Goal: Information Seeking & Learning: Check status

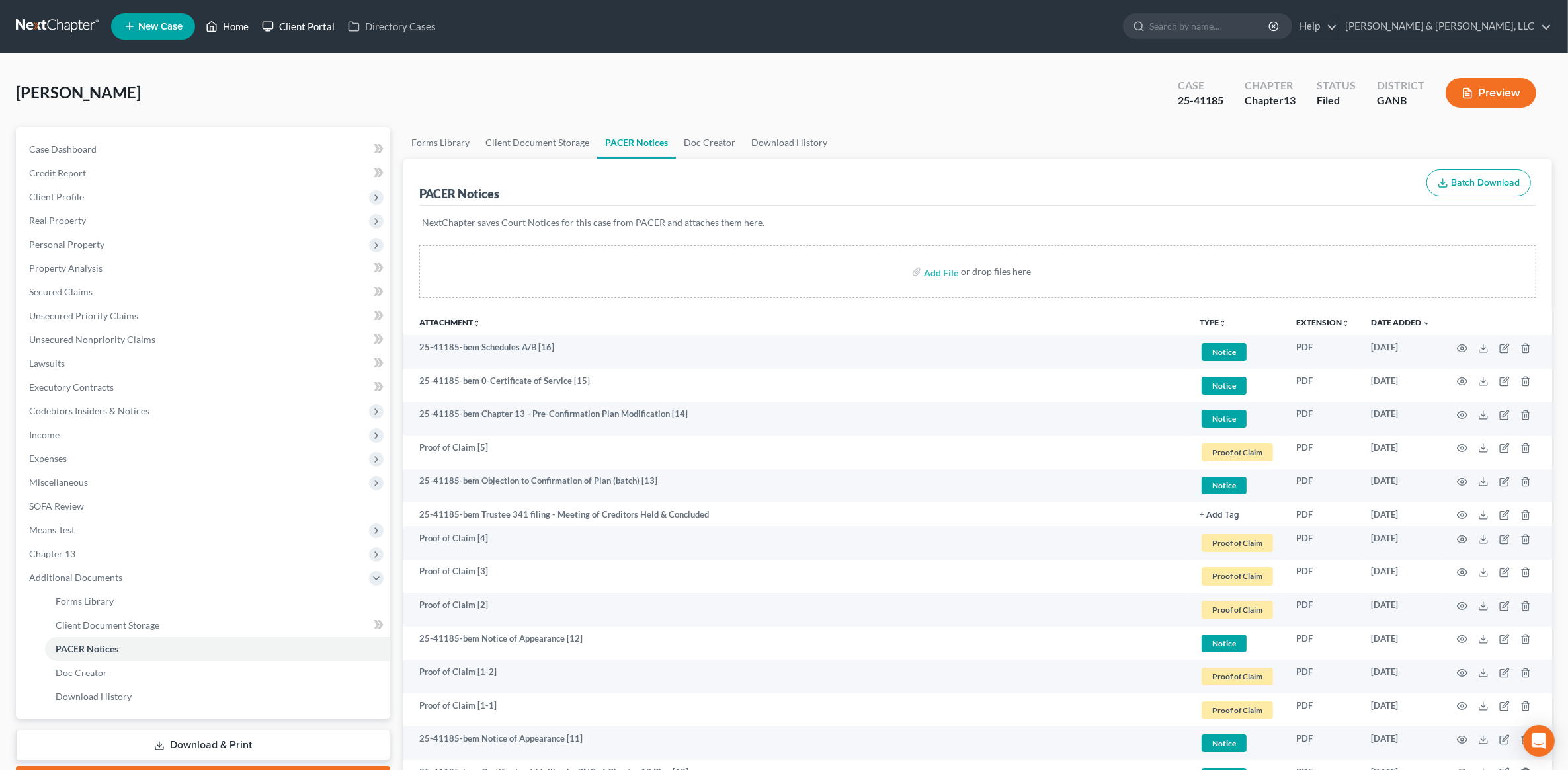
drag, startPoint x: 236, startPoint y: 23, endPoint x: 265, endPoint y: 30, distance: 29.8
click at [236, 23] on link "Home" at bounding box center [227, 27] width 57 height 24
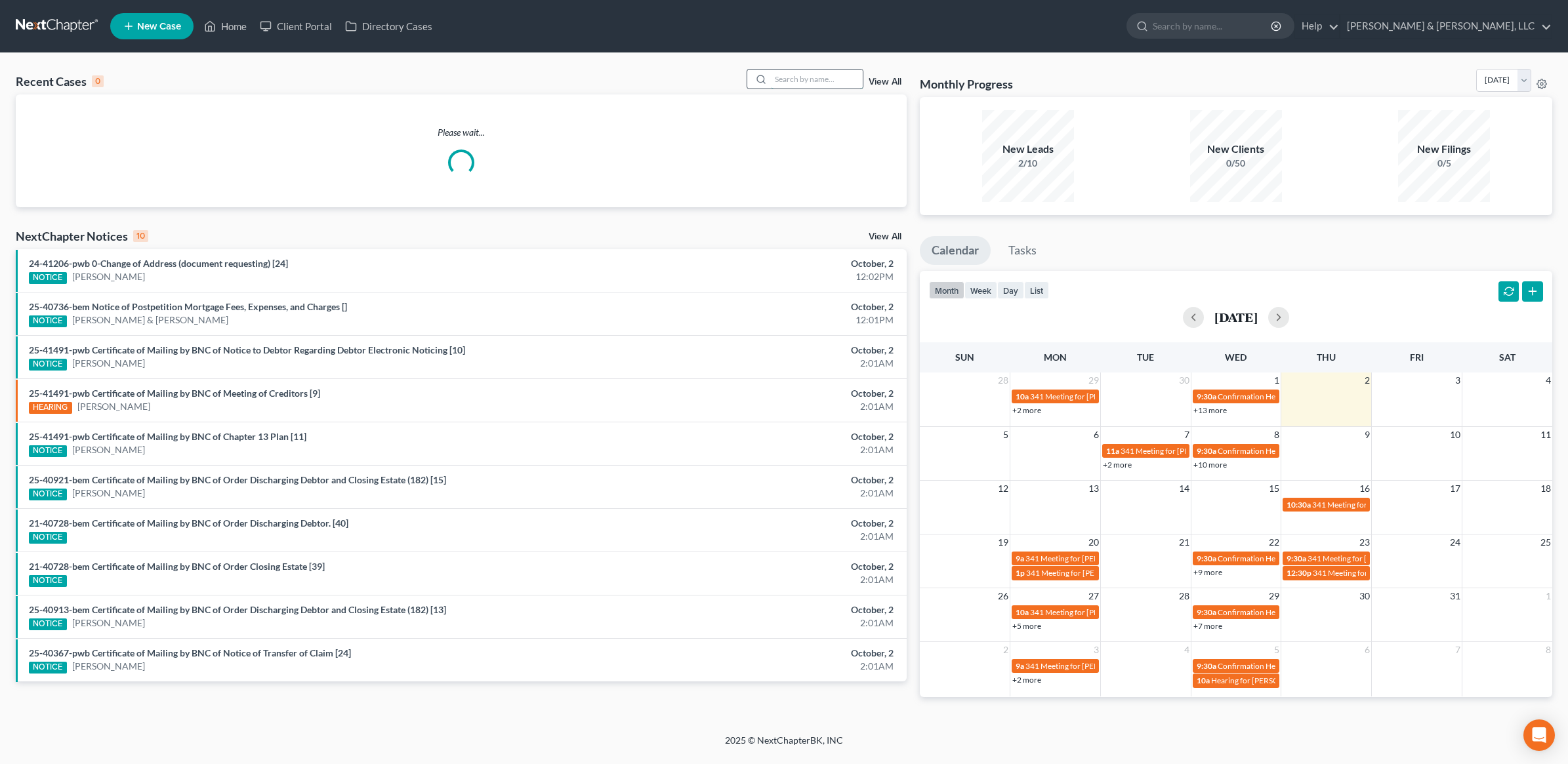
click at [787, 76] on input "search" at bounding box center [817, 79] width 92 height 19
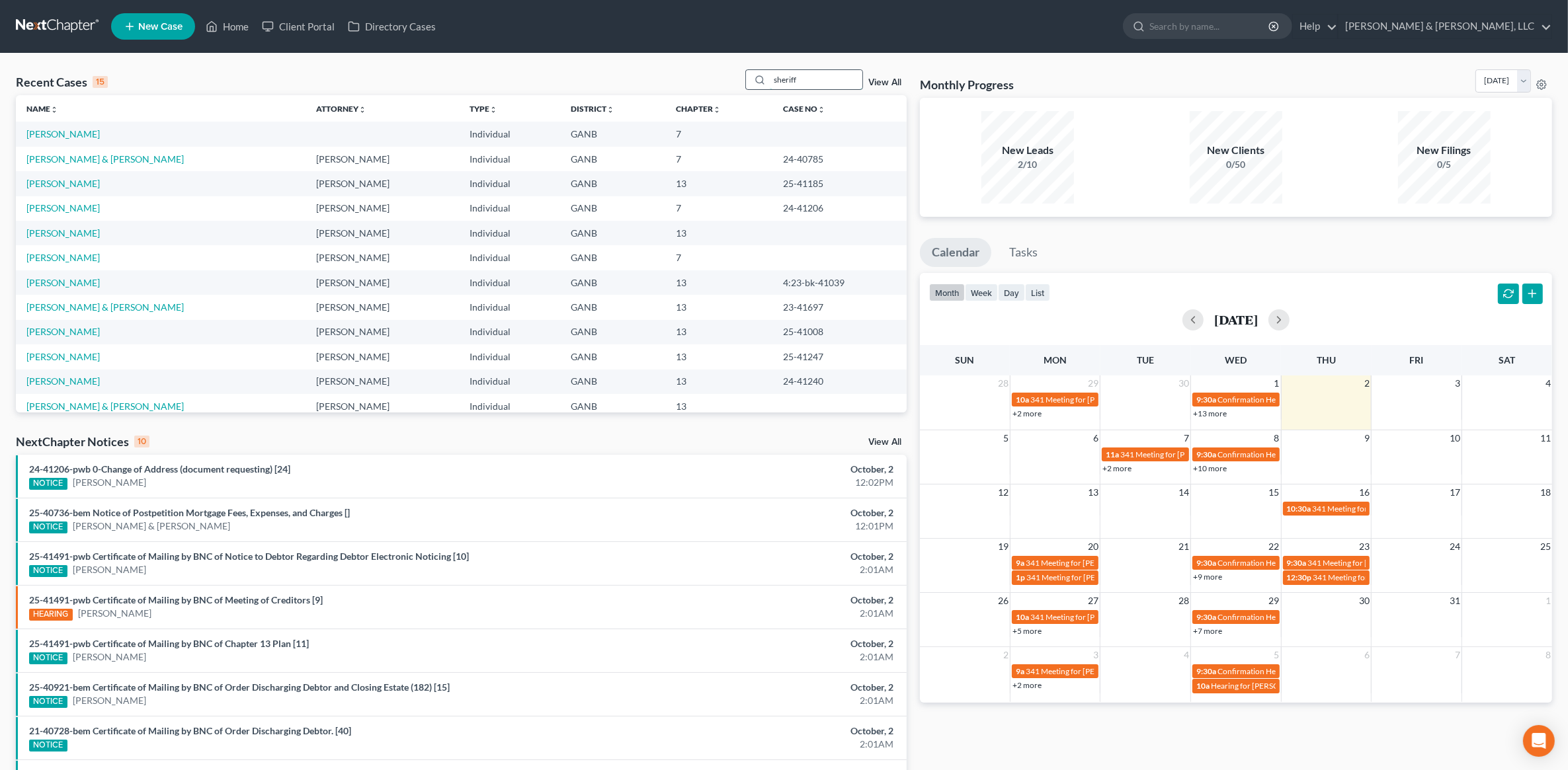
type input "sheriff"
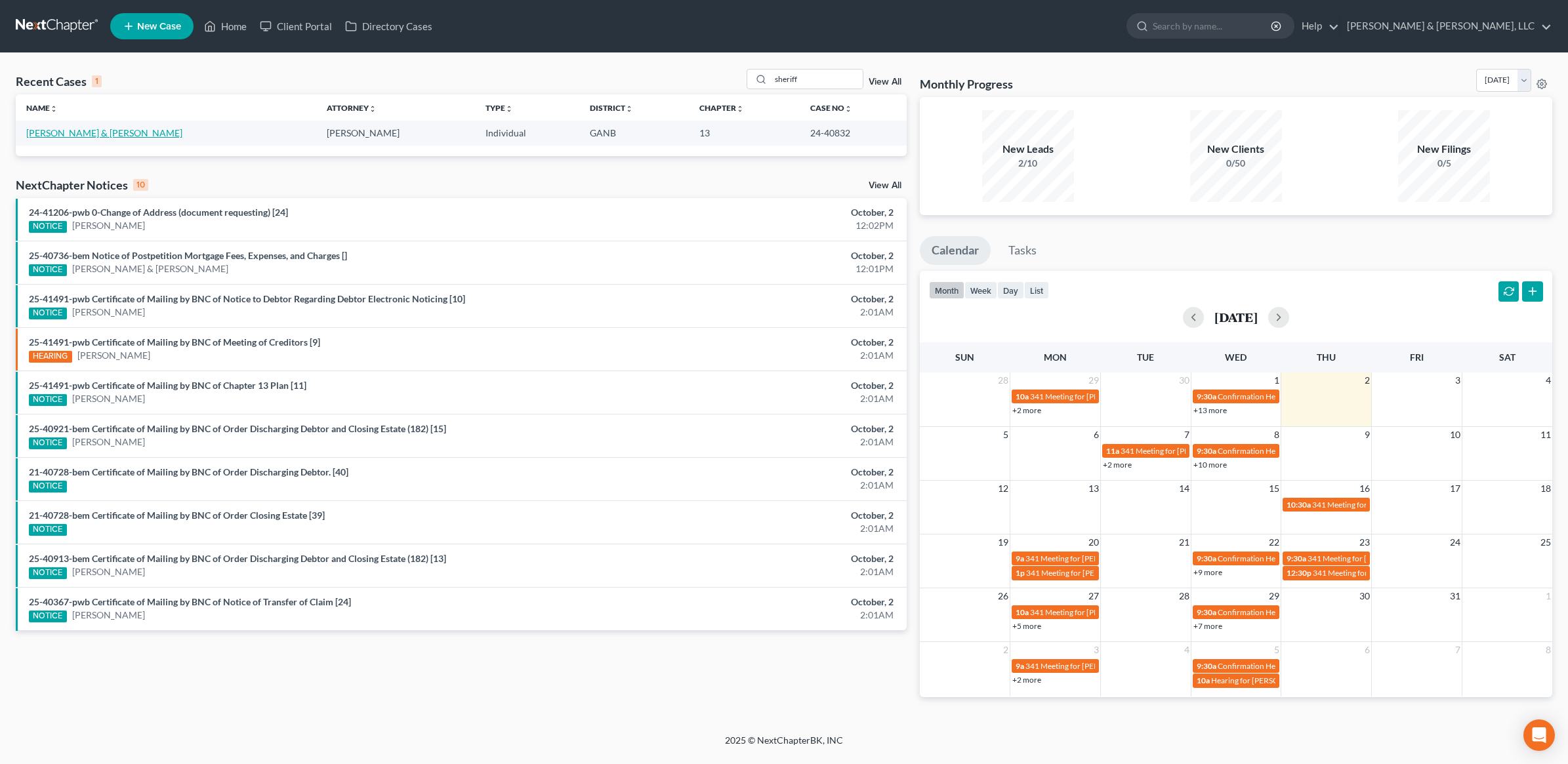
click at [90, 133] on link "[PERSON_NAME] & [PERSON_NAME]" at bounding box center [105, 133] width 156 height 11
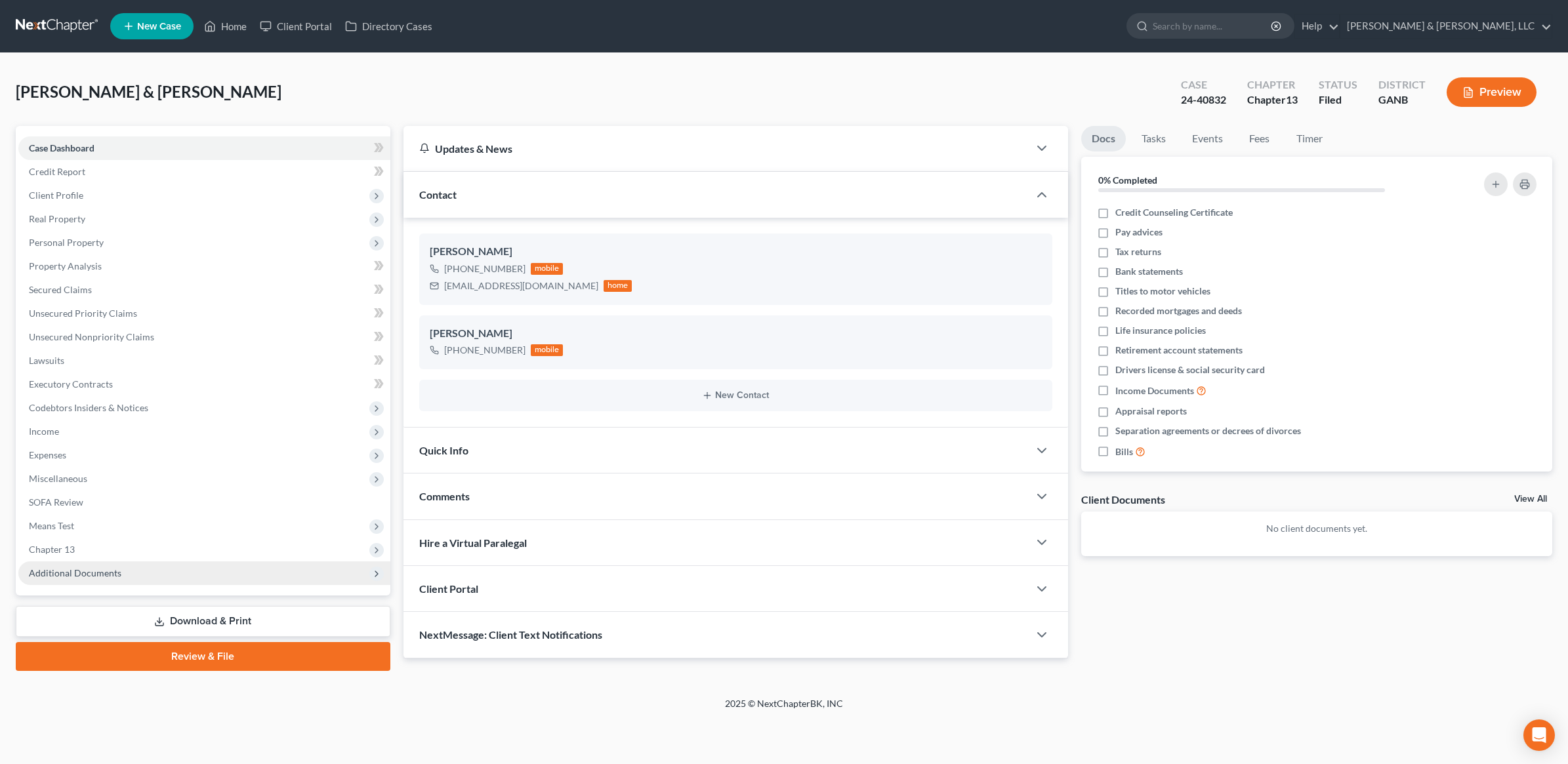
click at [136, 565] on span "Additional Documents" at bounding box center [205, 574] width 372 height 24
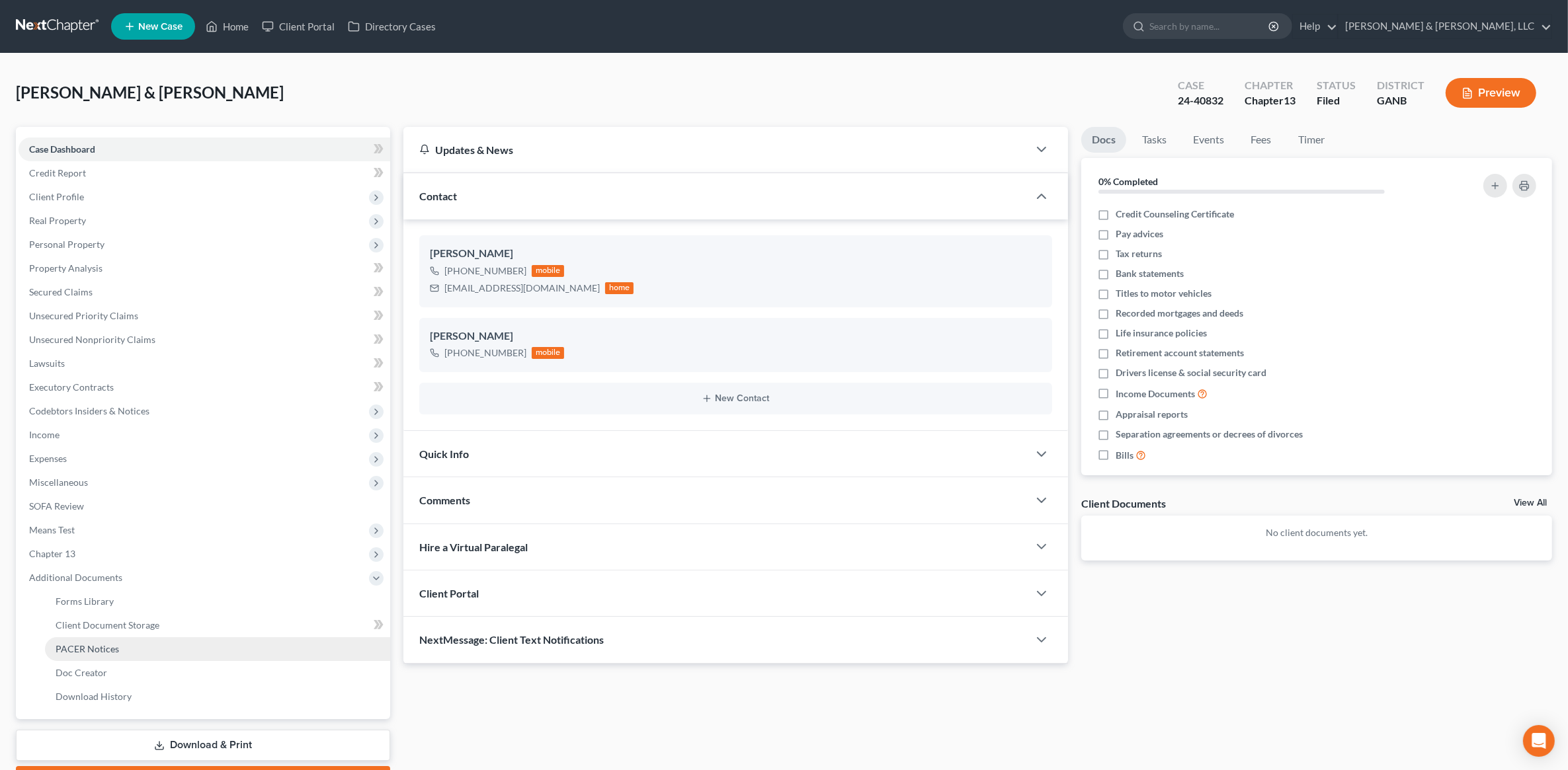
click at [80, 654] on link "PACER Notices" at bounding box center [217, 649] width 345 height 24
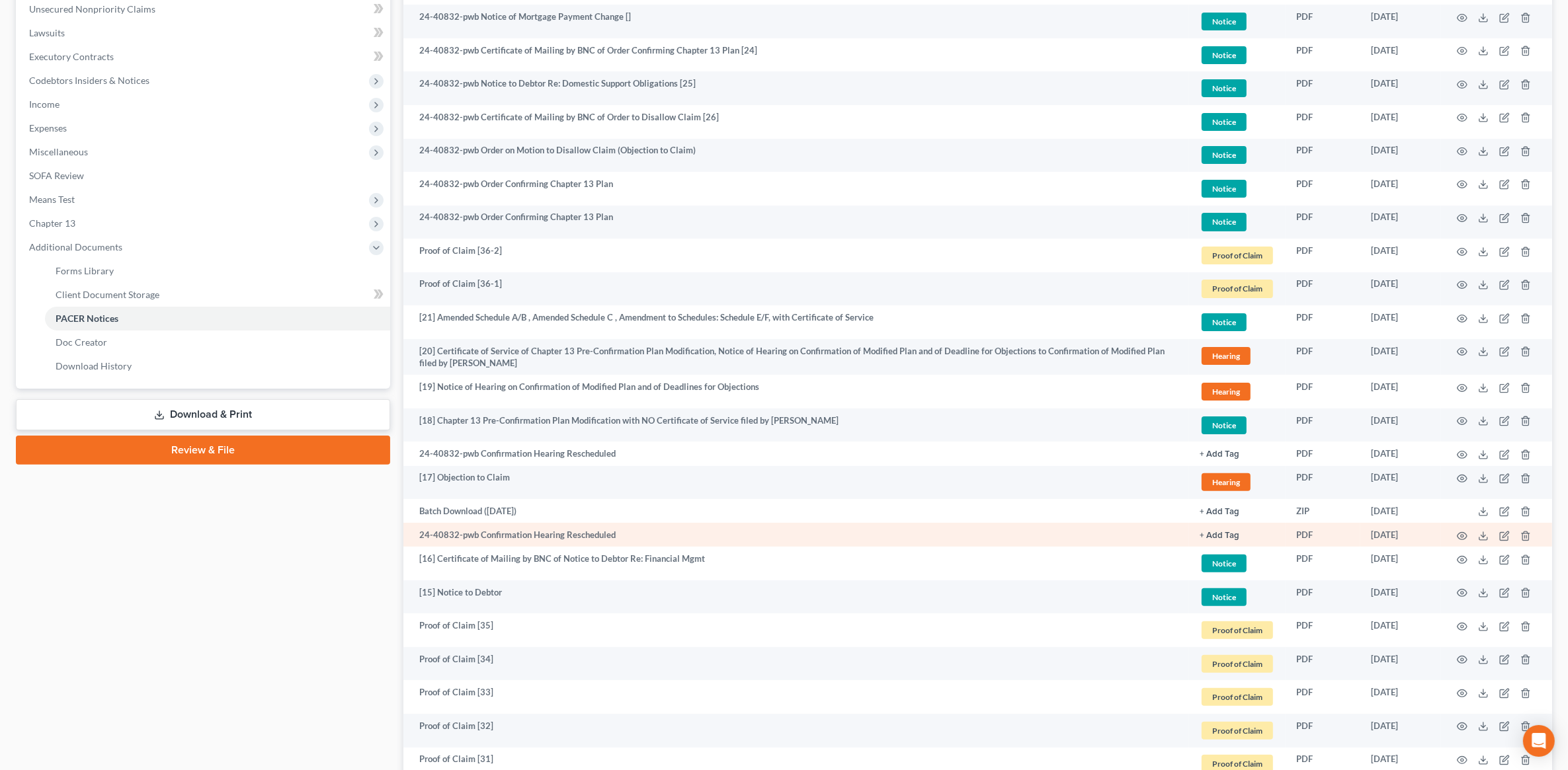
scroll to position [165, 0]
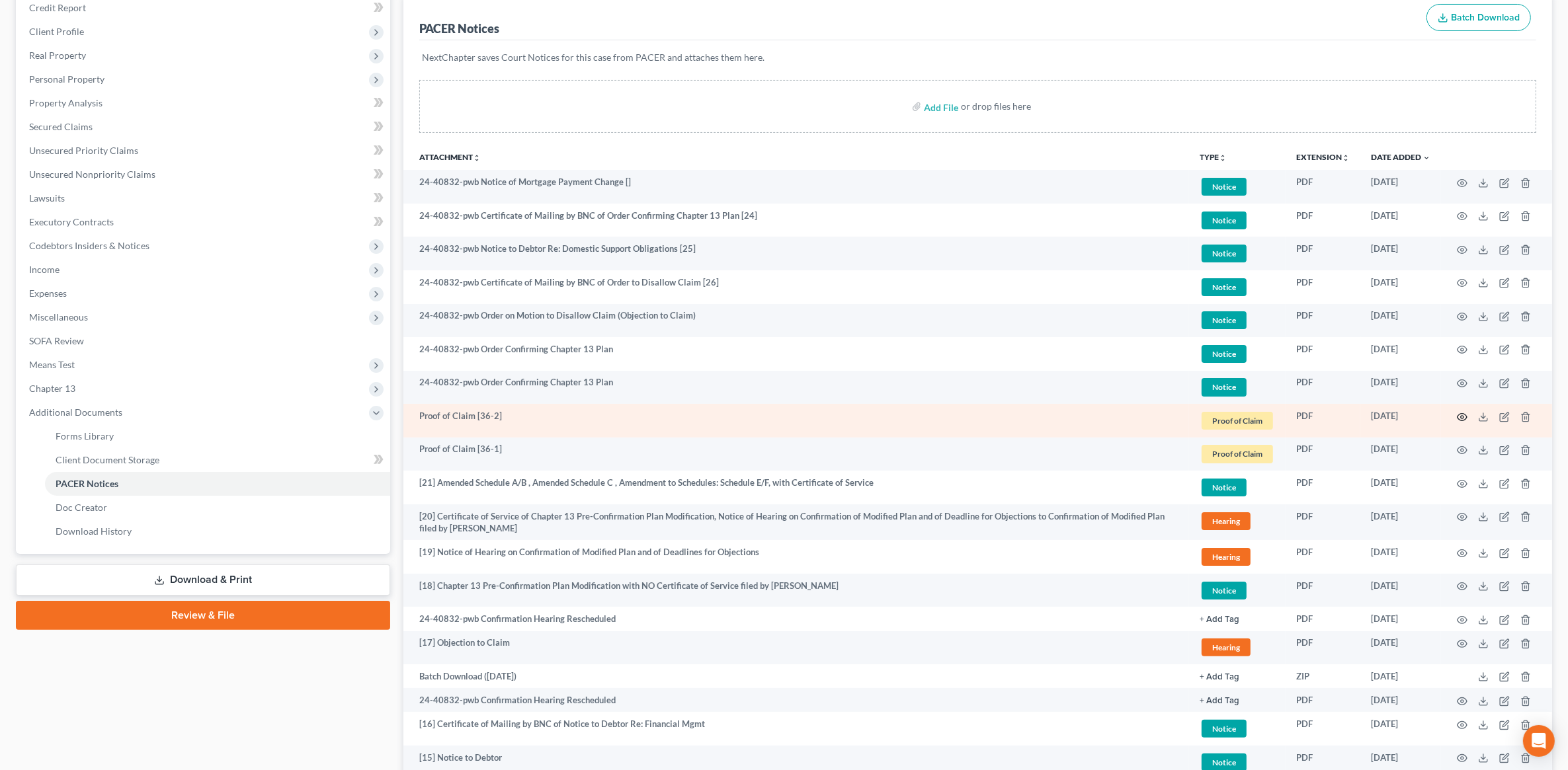
click at [1463, 421] on icon "button" at bounding box center [1462, 417] width 10 height 10
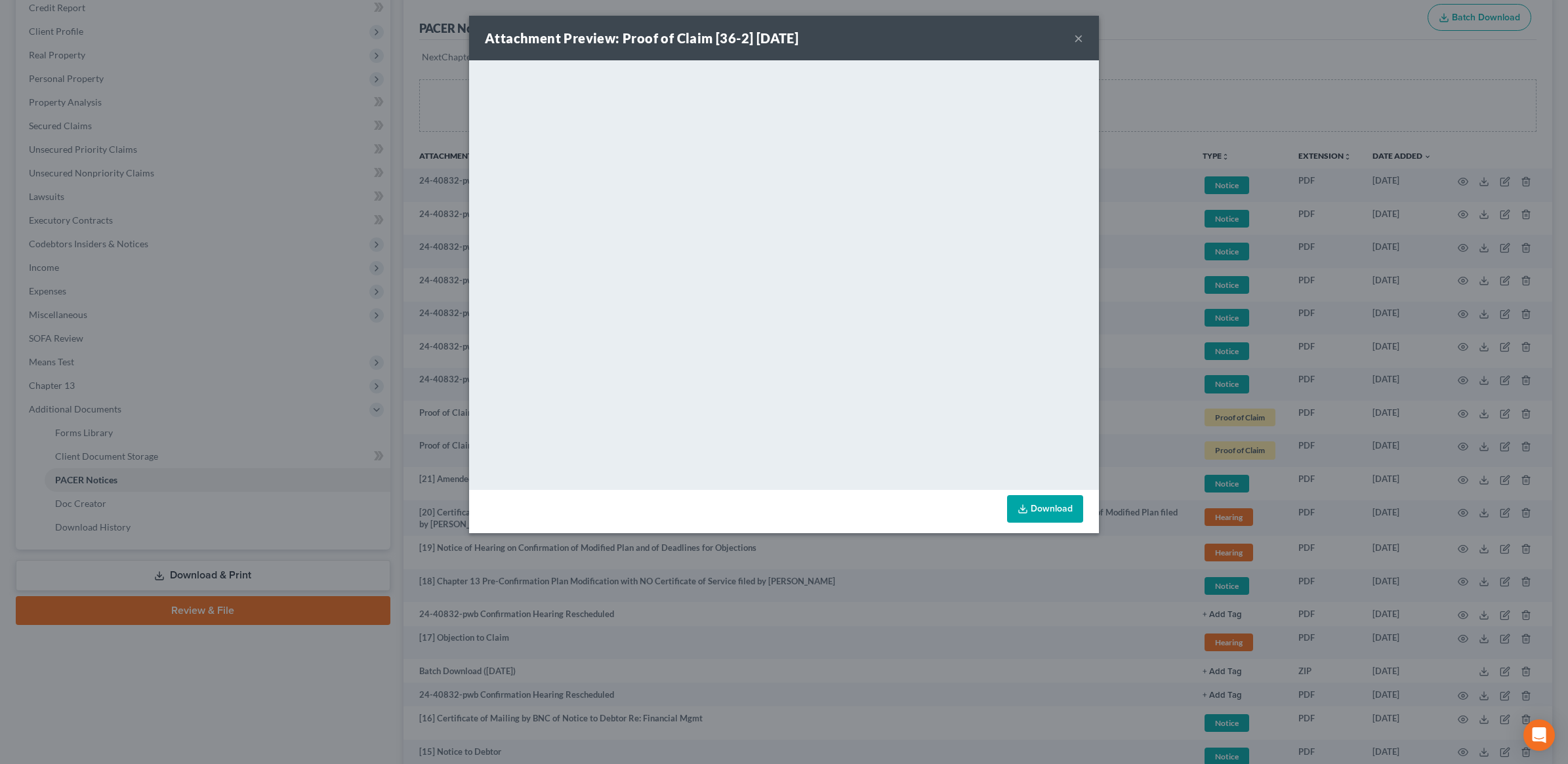
click at [1082, 34] on button "×" at bounding box center [1078, 38] width 9 height 16
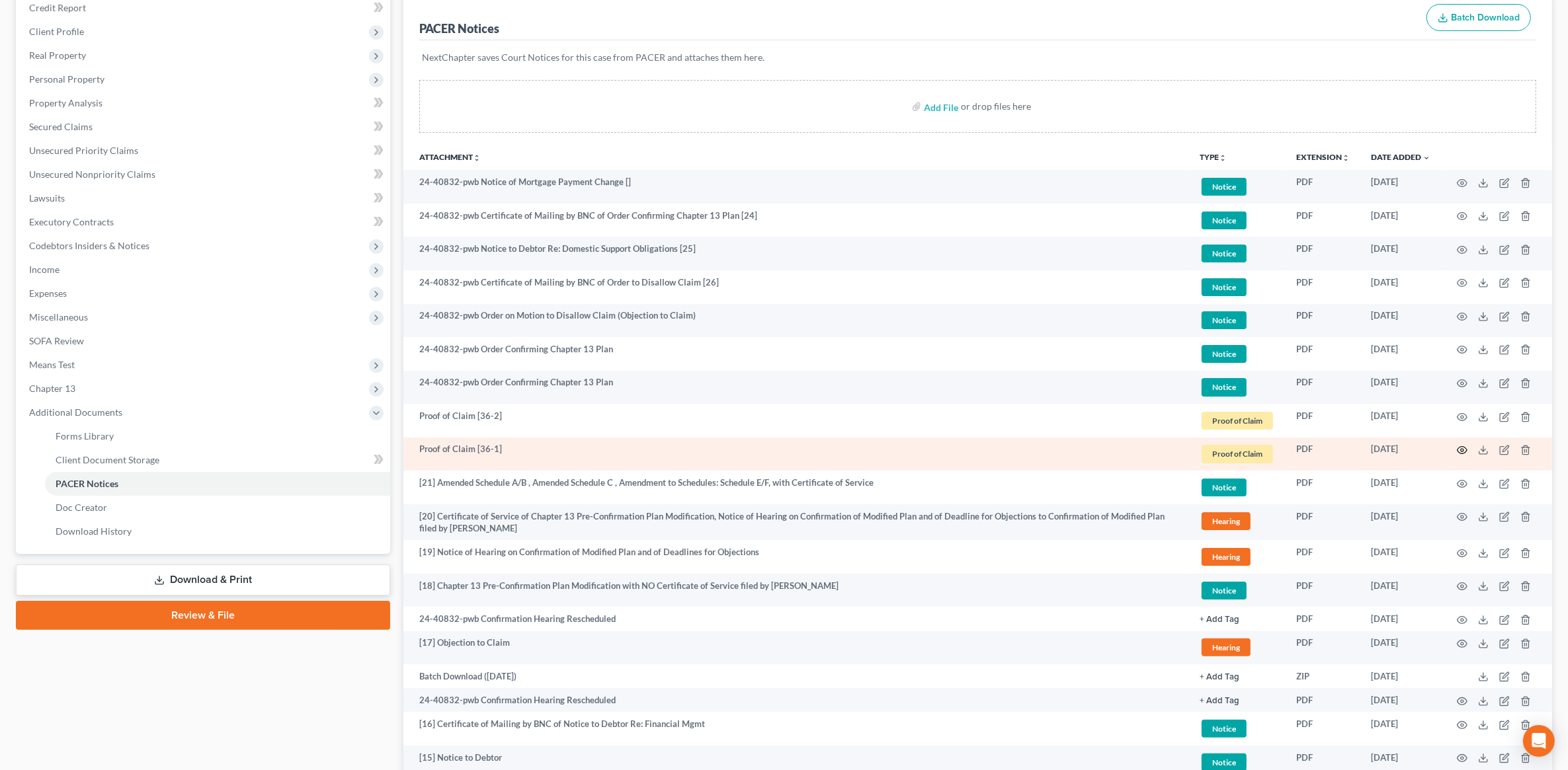
click at [1459, 451] on icon "button" at bounding box center [1462, 450] width 10 height 10
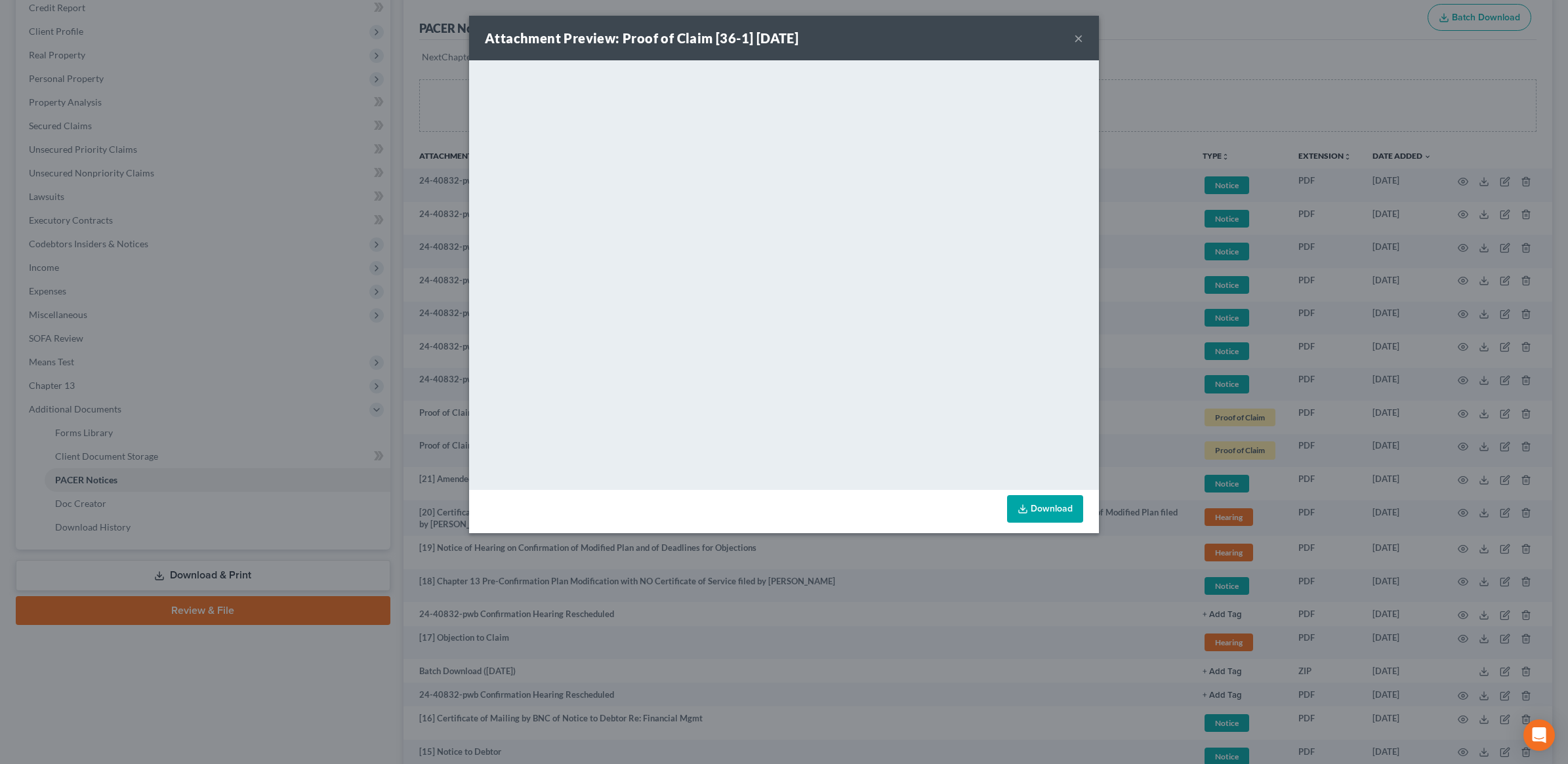
click at [1077, 37] on button "×" at bounding box center [1078, 38] width 9 height 16
